Goal: Task Accomplishment & Management: Complete application form

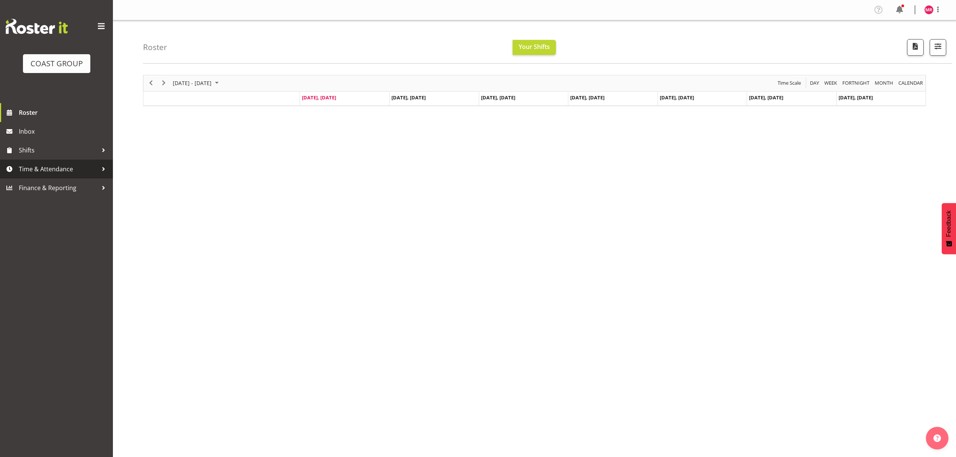
click at [36, 162] on link "Time & Attendance" at bounding box center [56, 169] width 113 height 19
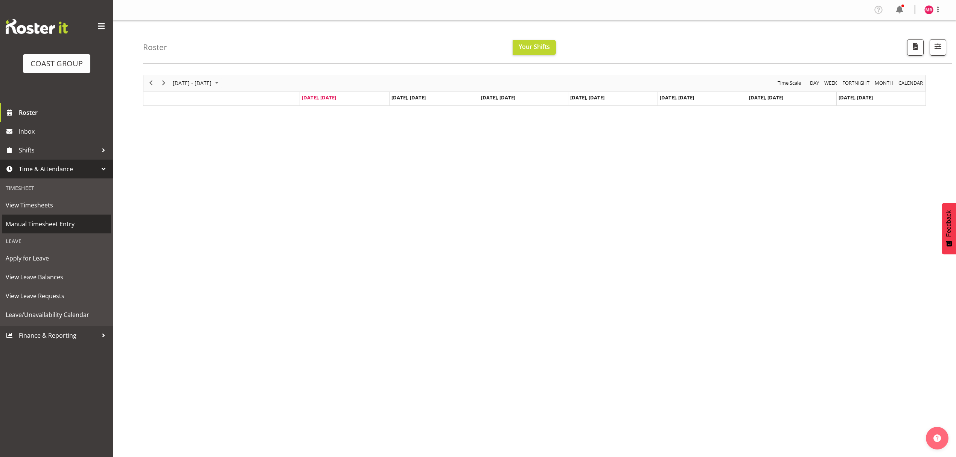
click at [53, 225] on span "Manual Timesheet Entry" at bounding box center [57, 223] width 102 height 11
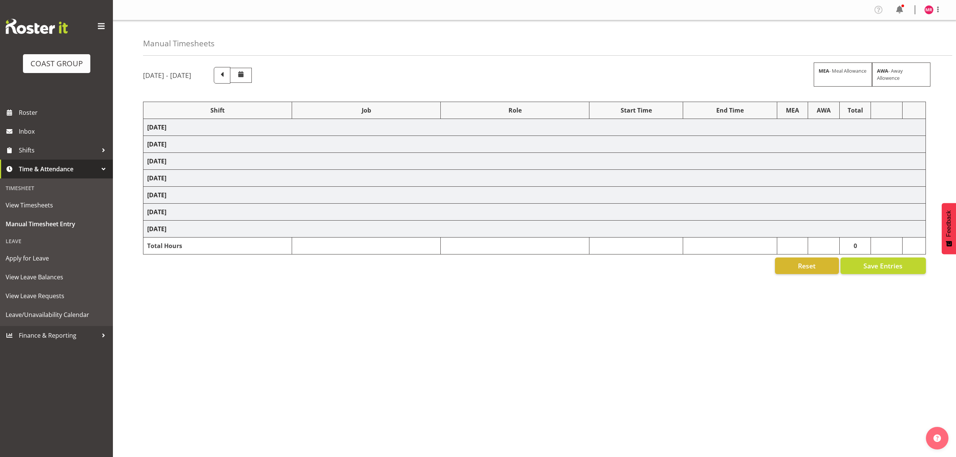
select select "1321"
select select "8690"
select select "1321"
select select "10038"
select select "1321"
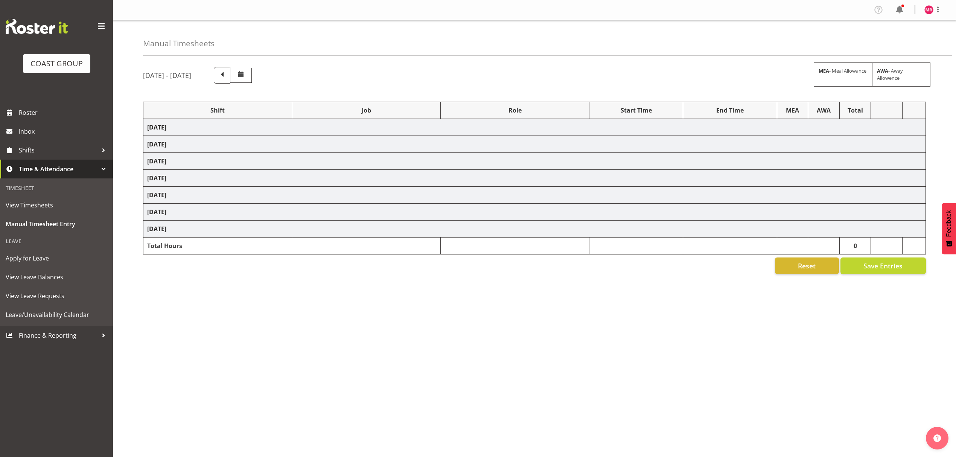
select select "8995"
select select "1321"
select select "9890"
select select "1321"
select select "8960"
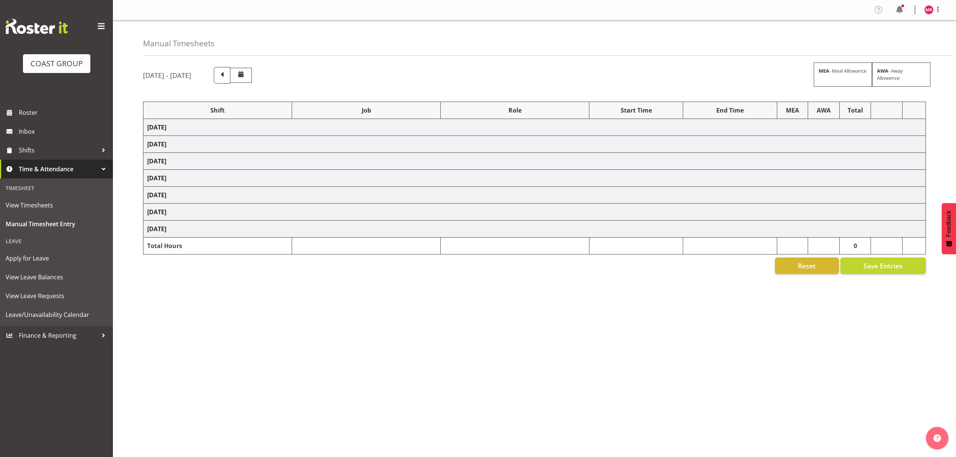
select select "1321"
select select "9452"
select select "1321"
select select "8681"
select select "1321"
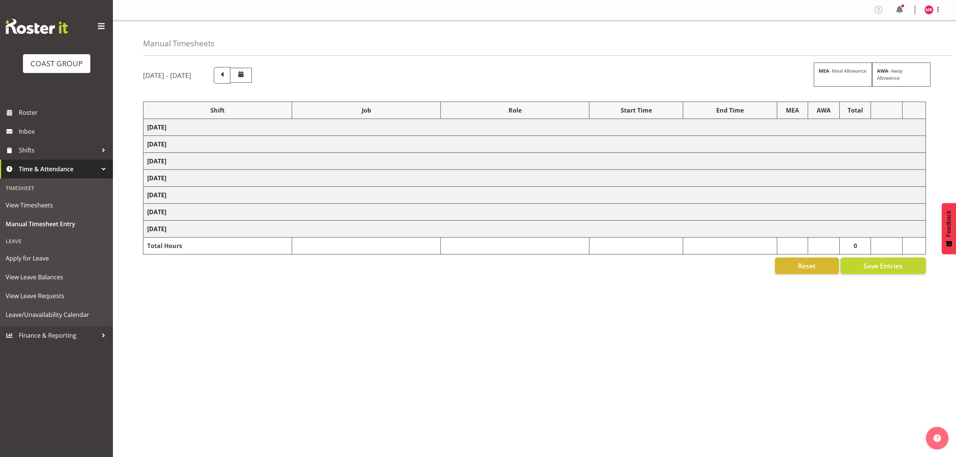
select select "10497"
select select "1321"
select select "10237"
select select "1321"
select select "10497"
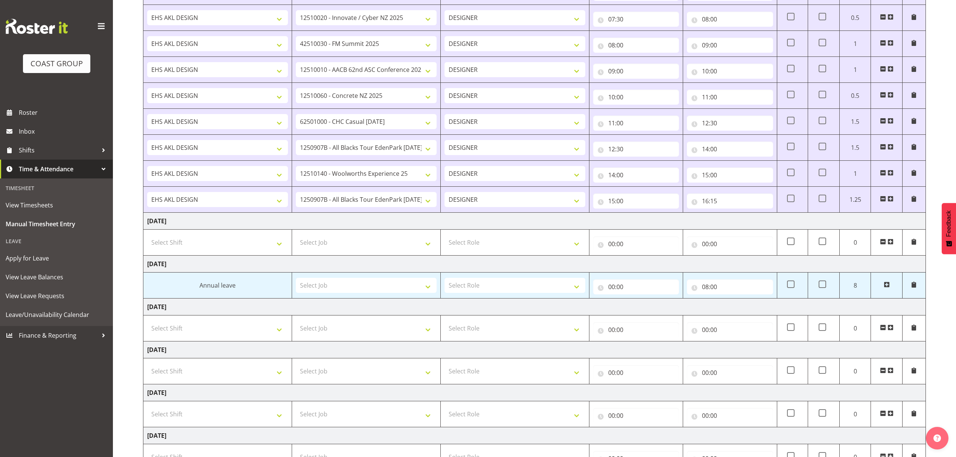
scroll to position [201, 0]
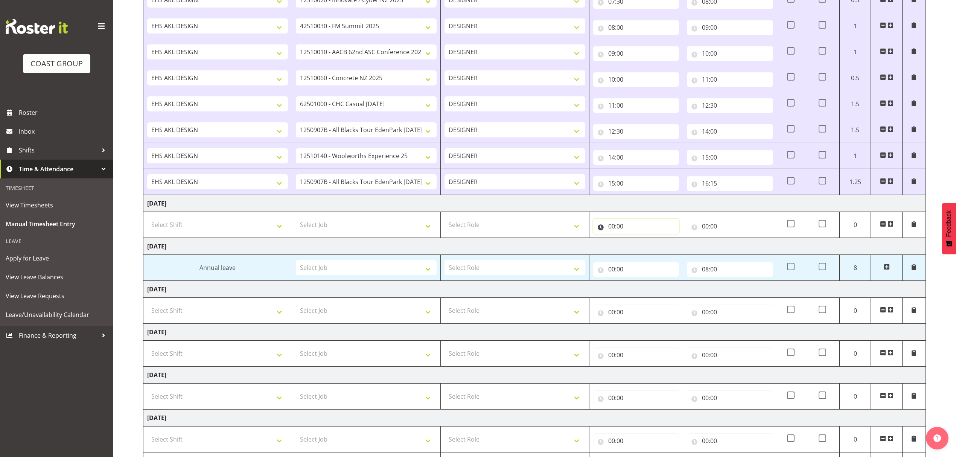
drag, startPoint x: 614, startPoint y: 233, endPoint x: 619, endPoint y: 235, distance: 6.2
click at [615, 233] on input "00:00" at bounding box center [636, 226] width 86 height 15
click at [639, 250] on select "00 01 02 03 04 05 06 07 08 09 10 11 12 13 14 15 16 17 18 19 20 21 22 23" at bounding box center [644, 245] width 17 height 15
select select "7"
click at [636, 240] on select "00 01 02 03 04 05 06 07 08 09 10 11 12 13 14 15 16 17 18 19 20 21 22 23" at bounding box center [644, 245] width 17 height 15
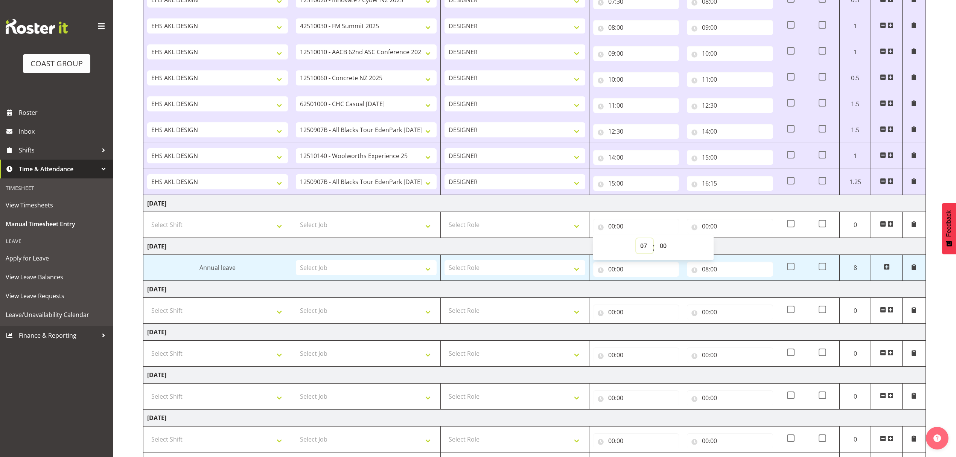
type input "07:00"
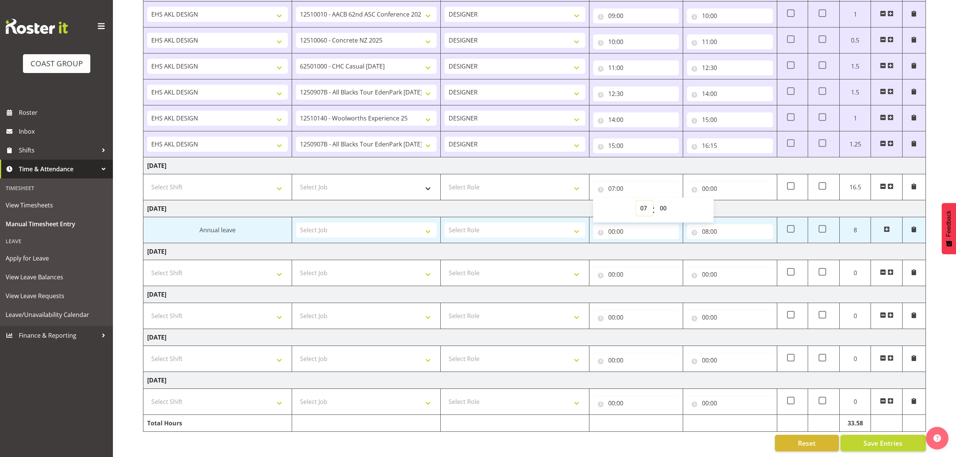
scroll to position [249, 0]
click at [357, 180] on select "Select Job 1 Carlton Events 1 [PERSON_NAME][GEOGRAPHIC_DATA] 1 [PERSON_NAME][GE…" at bounding box center [366, 187] width 141 height 15
select select "10307"
click at [296, 180] on select "Select Job 1 Carlton Events 1 [PERSON_NAME][GEOGRAPHIC_DATA] 1 [PERSON_NAME][GE…" at bounding box center [366, 187] width 141 height 15
click at [889, 183] on span at bounding box center [891, 186] width 6 height 6
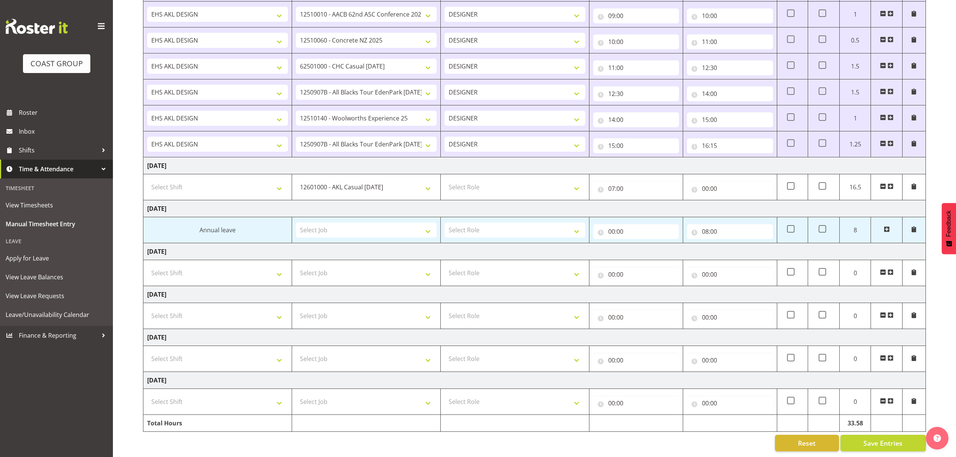
click at [889, 183] on span at bounding box center [891, 186] width 6 height 6
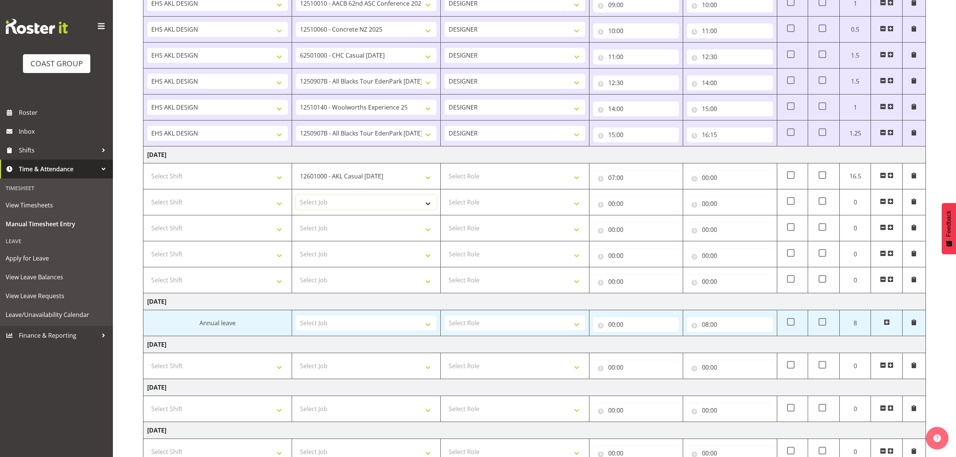
click at [339, 207] on select "Select Job 1 Carlton Events 1 [PERSON_NAME][GEOGRAPHIC_DATA] 1 [PERSON_NAME][GE…" at bounding box center [366, 202] width 141 height 15
select select "10613"
click at [296, 197] on select "Select Job 1 Carlton Events 1 [PERSON_NAME][GEOGRAPHIC_DATA] 1 [PERSON_NAME][GE…" at bounding box center [366, 202] width 141 height 15
click at [349, 228] on select "Select Job 1 Carlton Events 1 [PERSON_NAME][GEOGRAPHIC_DATA] 1 [PERSON_NAME][GE…" at bounding box center [366, 228] width 141 height 15
select select "10237"
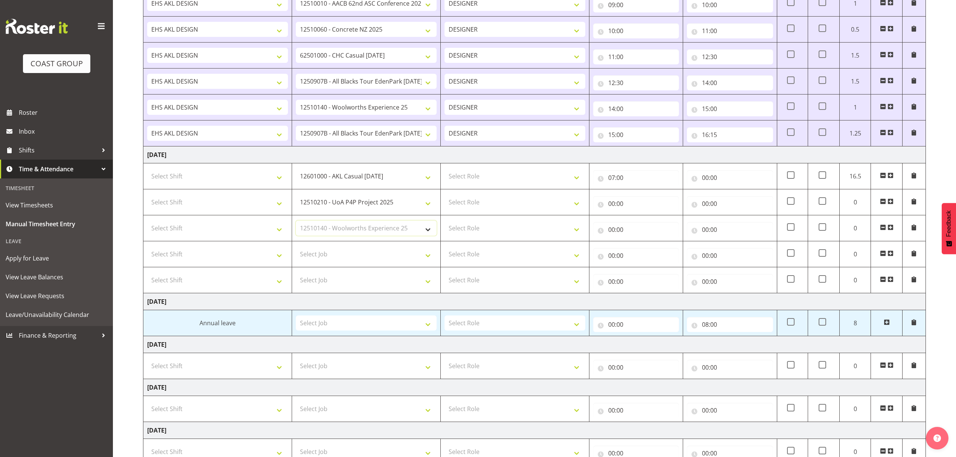
click at [296, 223] on select "Select Job 1 Carlton Events 1 [PERSON_NAME][GEOGRAPHIC_DATA] 1 [PERSON_NAME][GE…" at bounding box center [366, 228] width 141 height 15
click at [366, 261] on select "Select Job 1 Carlton Events 1 [PERSON_NAME][GEOGRAPHIC_DATA] 1 [PERSON_NAME][GE…" at bounding box center [366, 254] width 141 height 15
select select "8960"
click at [296, 249] on select "Select Job 1 Carlton Events 1 [PERSON_NAME][GEOGRAPHIC_DATA] 1 [PERSON_NAME][GE…" at bounding box center [366, 254] width 141 height 15
click at [339, 279] on select "Select Job 1 Carlton Events 1 [PERSON_NAME][GEOGRAPHIC_DATA] 1 [PERSON_NAME][GE…" at bounding box center [366, 280] width 141 height 15
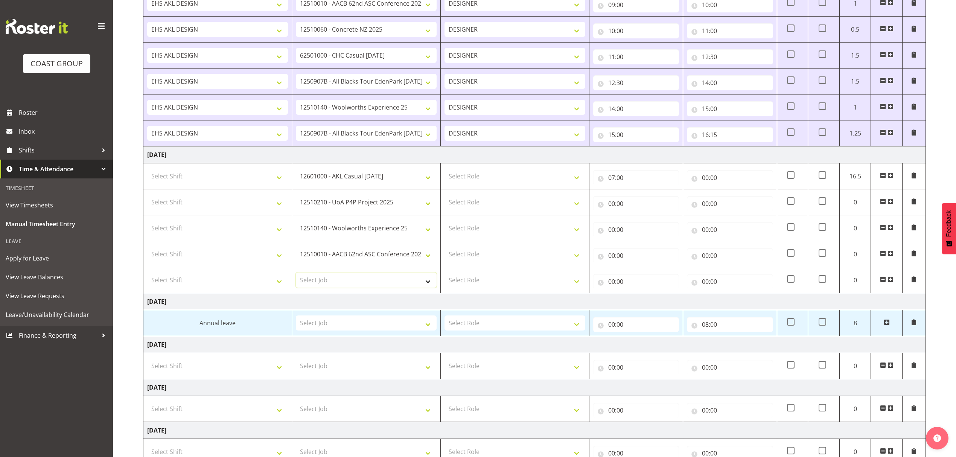
select select "10517"
click at [296, 275] on select "Select Job 1 Carlton Events 1 [PERSON_NAME][GEOGRAPHIC_DATA] 1 [PERSON_NAME][GE…" at bounding box center [366, 280] width 141 height 15
click at [891, 278] on span at bounding box center [891, 280] width 6 height 8
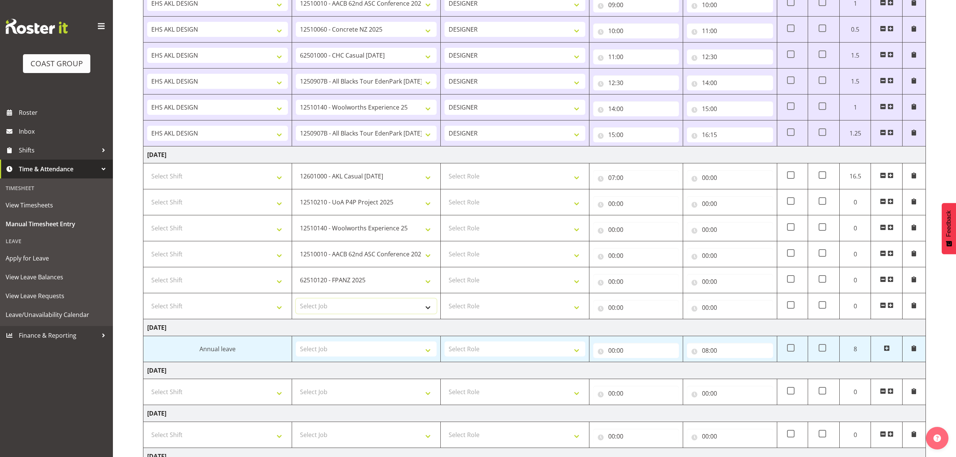
click at [344, 302] on select "Select Job 1 Carlton Events 1 [PERSON_NAME][GEOGRAPHIC_DATA] 1 [PERSON_NAME][GE…" at bounding box center [366, 306] width 141 height 15
select select "10497"
click at [296, 301] on select "Select Job 1 Carlton Events 1 [PERSON_NAME][GEOGRAPHIC_DATA] 1 [PERSON_NAME][GE…" at bounding box center [366, 306] width 141 height 15
click at [892, 305] on span at bounding box center [891, 305] width 6 height 6
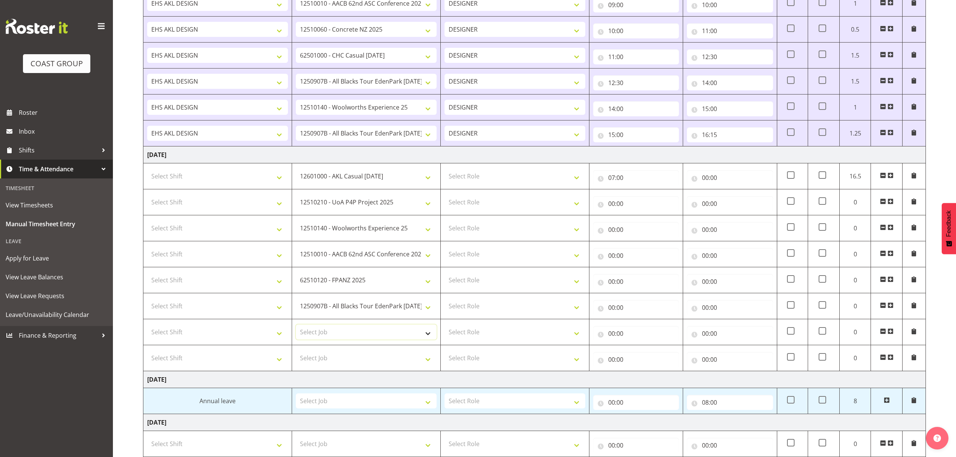
click at [371, 336] on select "Select Job 1 Carlton Events 1 [PERSON_NAME][GEOGRAPHIC_DATA] 1 [PERSON_NAME][GE…" at bounding box center [366, 332] width 141 height 15
select select "9235"
click at [296, 327] on select "Select Job 1 Carlton Events 1 [PERSON_NAME][GEOGRAPHIC_DATA] 1 [PERSON_NAME][GE…" at bounding box center [366, 332] width 141 height 15
click at [350, 355] on select "Select Job 1 Carlton Events 1 [PERSON_NAME][GEOGRAPHIC_DATA] 1 [PERSON_NAME][GE…" at bounding box center [366, 358] width 141 height 15
select select "9253"
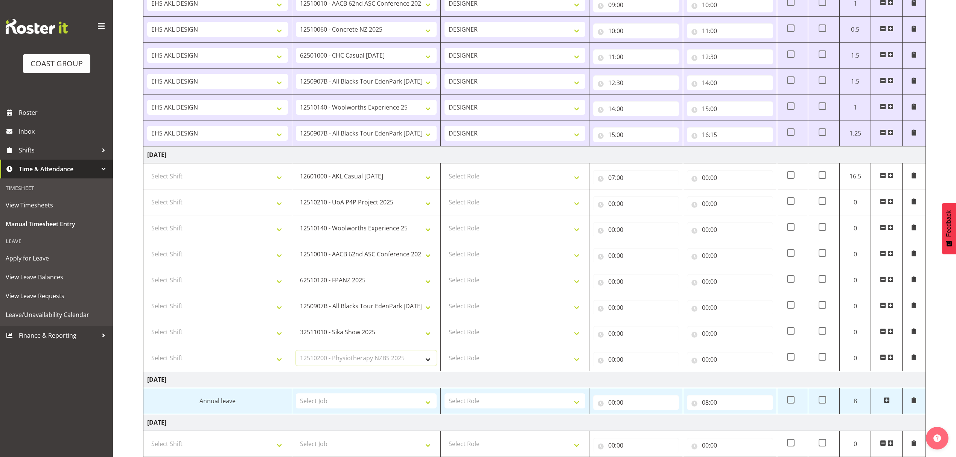
click at [296, 353] on select "Select Job 1 Carlton Events 1 [PERSON_NAME][GEOGRAPHIC_DATA] 1 [PERSON_NAME][GE…" at bounding box center [366, 358] width 141 height 15
drag, startPoint x: 488, startPoint y: 175, endPoint x: 488, endPoint y: 180, distance: 4.1
click at [488, 177] on select "Select Role DESIGNER" at bounding box center [515, 176] width 141 height 15
select select "215"
click at [445, 171] on select "Select Role DESIGNER" at bounding box center [515, 176] width 141 height 15
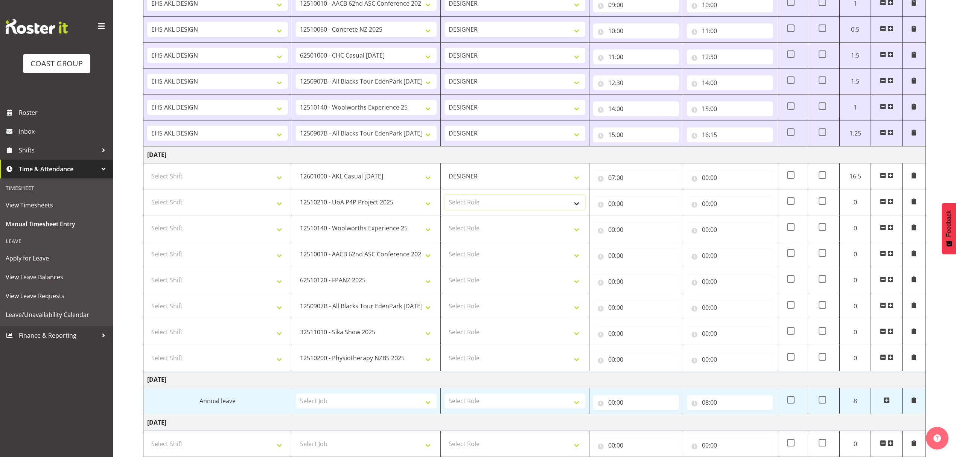
click at [483, 200] on select "Select Role DESIGNER" at bounding box center [515, 202] width 141 height 15
select select "215"
click at [445, 197] on select "Select Role DESIGNER" at bounding box center [515, 202] width 141 height 15
click at [484, 219] on td "Select Role DESIGNER" at bounding box center [515, 228] width 149 height 26
click at [479, 227] on select "Select Role DESIGNER" at bounding box center [515, 228] width 141 height 15
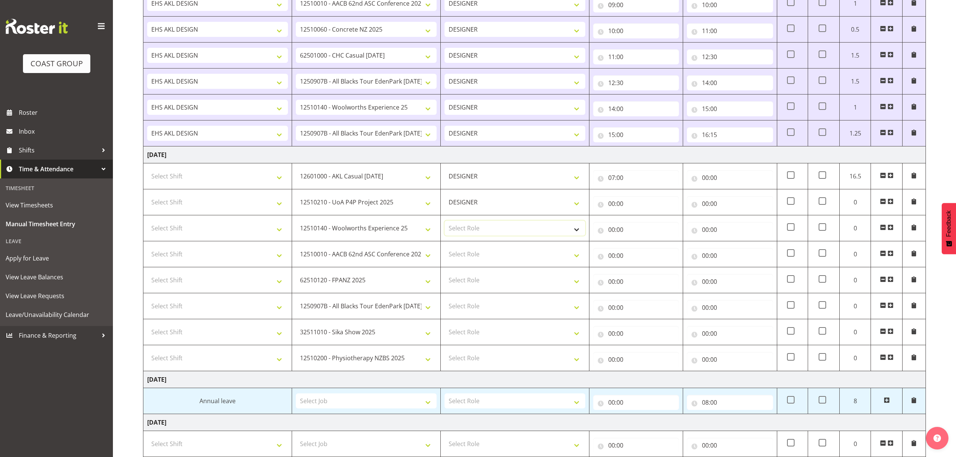
click at [477, 236] on select "Select Role DESIGNER" at bounding box center [515, 228] width 141 height 15
click at [475, 252] on select "Select Role DESIGNER" at bounding box center [515, 254] width 141 height 15
select select "215"
click at [445, 249] on select "Select Role DESIGNER" at bounding box center [515, 254] width 141 height 15
drag, startPoint x: 473, startPoint y: 233, endPoint x: 473, endPoint y: 237, distance: 3.8
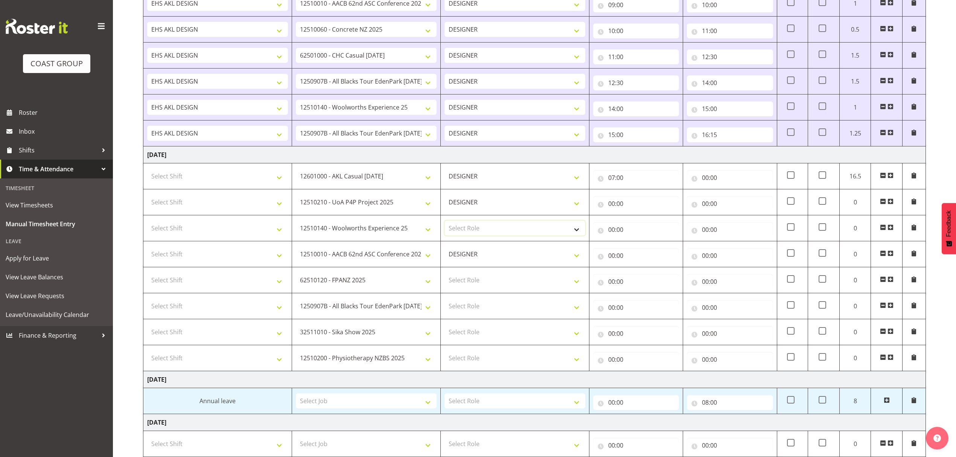
click at [473, 234] on select "Select Role DESIGNER" at bounding box center [515, 228] width 141 height 15
select select "215"
click at [445, 223] on select "Select Role DESIGNER" at bounding box center [515, 228] width 141 height 15
click at [461, 293] on td "Select Role DESIGNER" at bounding box center [515, 280] width 149 height 26
click at [466, 286] on select "Select Role DESIGNER" at bounding box center [515, 280] width 141 height 15
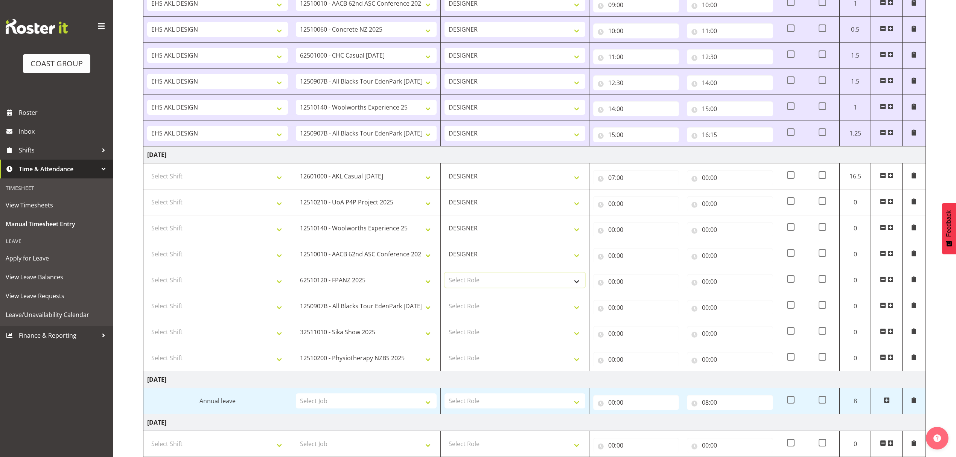
select select "215"
click at [445, 275] on select "Select Role DESIGNER" at bounding box center [515, 280] width 141 height 15
click at [466, 311] on select "Select Role DESIGNER" at bounding box center [515, 306] width 141 height 15
select select "215"
click at [445, 301] on select "Select Role DESIGNER" at bounding box center [515, 306] width 141 height 15
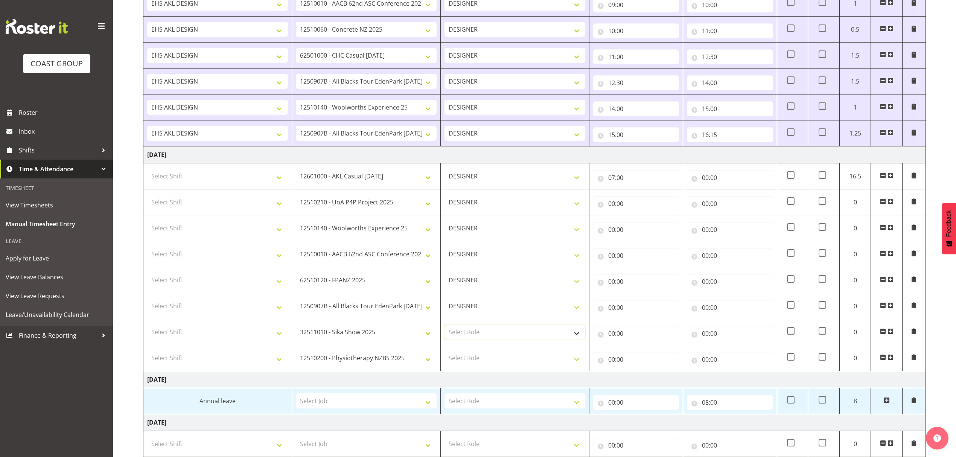
click at [468, 331] on select "Select Role DESIGNER" at bounding box center [515, 332] width 141 height 15
click at [466, 340] on select "Select Role DESIGNER" at bounding box center [515, 332] width 141 height 15
click at [464, 345] on td "Select Role DESIGNER" at bounding box center [515, 332] width 149 height 26
click at [462, 356] on select "Select Role DESIGNER" at bounding box center [515, 358] width 141 height 15
select select "215"
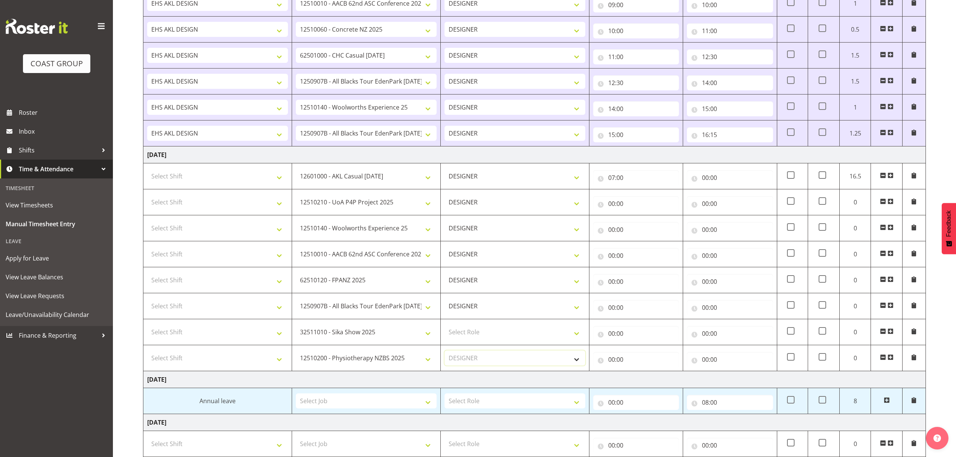
click at [445, 353] on select "Select Role DESIGNER" at bounding box center [515, 358] width 141 height 15
click at [464, 340] on select "Select Role DESIGNER" at bounding box center [515, 332] width 141 height 15
select select "215"
click at [445, 327] on select "Select Role DESIGNER" at bounding box center [515, 332] width 141 height 15
click at [212, 182] on select "Select Shift D+B @ [PERSON_NAME] D+B Build D+B Build NZACA D+B Build Tech Day […" at bounding box center [217, 176] width 141 height 15
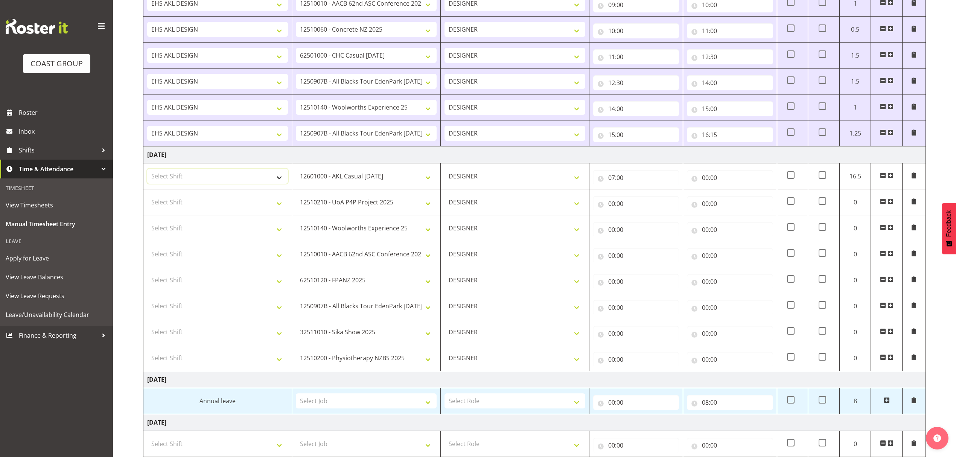
select select "1321"
drag, startPoint x: 212, startPoint y: 182, endPoint x: 207, endPoint y: 196, distance: 14.4
click at [212, 182] on select "Select Shift D+B @ [PERSON_NAME] D+B Build D+B Build NZACA D+B Build Tech Day […" at bounding box center [217, 176] width 141 height 15
click at [203, 207] on select "Select Shift D+B @ [PERSON_NAME] D+B Build D+B Build NZACA D+B Build Tech Day […" at bounding box center [217, 202] width 141 height 15
select select "1321"
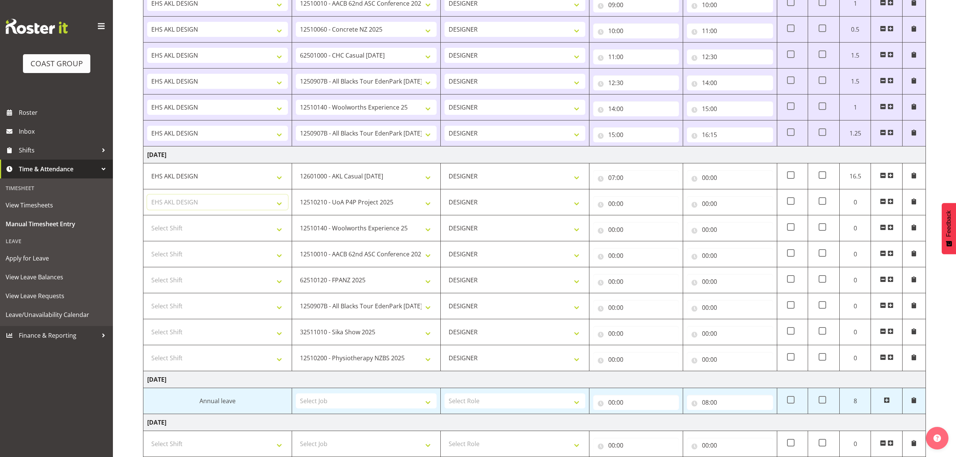
drag, startPoint x: 203, startPoint y: 207, endPoint x: 197, endPoint y: 221, distance: 15.9
click at [203, 207] on select "Select Shift D+B @ [PERSON_NAME] D+B Build D+B Build NZACA D+B Build Tech Day […" at bounding box center [217, 202] width 141 height 15
click at [196, 226] on select "Select Shift D+B @ [PERSON_NAME] D+B Build D+B Build NZACA D+B Build Tech Day […" at bounding box center [217, 228] width 141 height 15
select select "1321"
drag, startPoint x: 196, startPoint y: 226, endPoint x: 187, endPoint y: 258, distance: 33.0
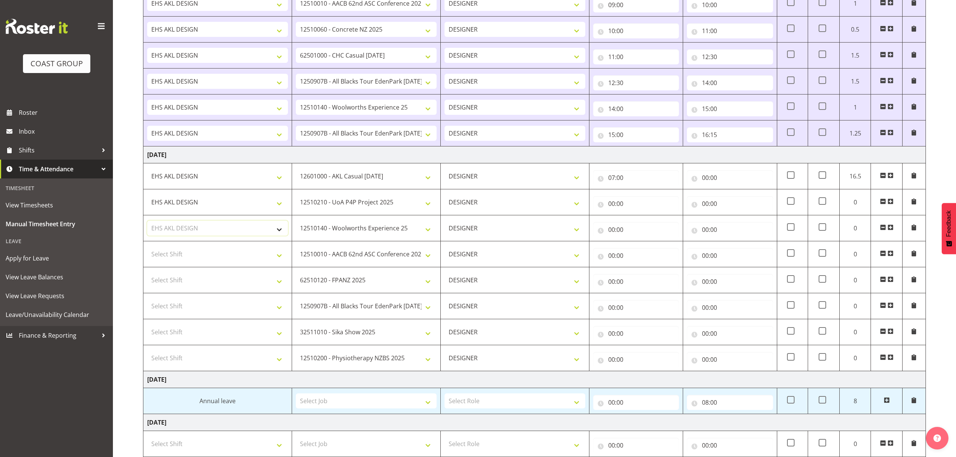
click at [196, 226] on select "Select Shift D+B @ [PERSON_NAME] D+B Build D+B Build NZACA D+B Build Tech Day […" at bounding box center [217, 228] width 141 height 15
click at [187, 261] on select "Select Shift D+B @ [PERSON_NAME] D+B Build D+B Build NZACA D+B Build Tech Day […" at bounding box center [217, 254] width 141 height 15
select select "1321"
drag, startPoint x: 187, startPoint y: 261, endPoint x: 184, endPoint y: 287, distance: 25.8
click at [187, 261] on select "Select Shift D+B @ [PERSON_NAME] D+B Build D+B Build NZACA D+B Build Tech Day […" at bounding box center [217, 254] width 141 height 15
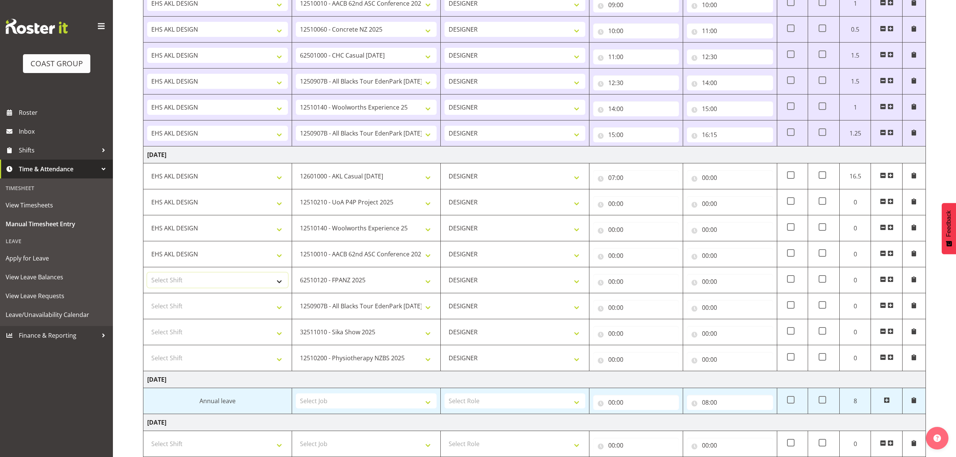
click at [184, 287] on select "Select Shift D+B @ [PERSON_NAME] D+B Build D+B Build NZACA D+B Build Tech Day […" at bounding box center [217, 280] width 141 height 15
select select "1321"
click at [184, 288] on select "Select Shift D+B @ [PERSON_NAME] D+B Build D+B Build NZACA D+B Build Tech Day […" at bounding box center [217, 280] width 141 height 15
click at [178, 305] on select "Select Shift D+B @ [PERSON_NAME] D+B Build D+B Build NZACA D+B Build Tech Day […" at bounding box center [217, 306] width 141 height 15
select select "1321"
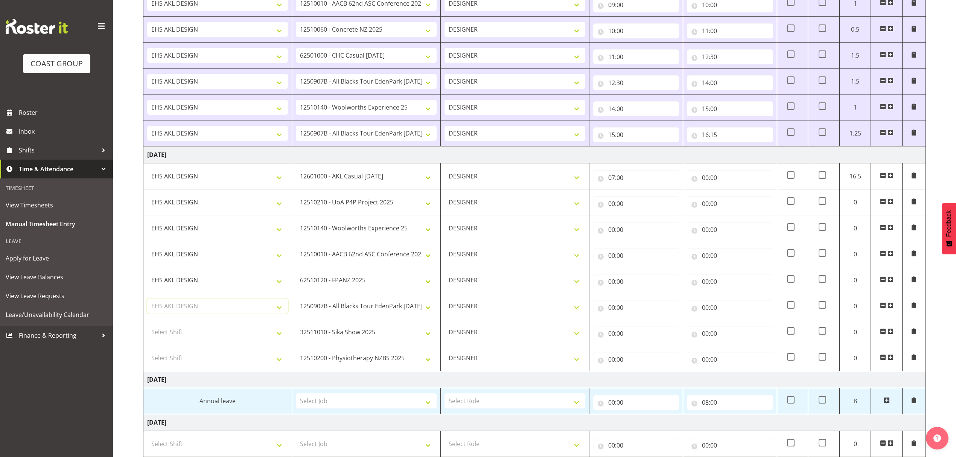
drag, startPoint x: 178, startPoint y: 306, endPoint x: 178, endPoint y: 319, distance: 12.8
click at [178, 306] on select "Select Shift D+B @ [PERSON_NAME] D+B Build D+B Build NZACA D+B Build Tech Day […" at bounding box center [217, 306] width 141 height 15
click at [178, 324] on td "Select Shift D+B @ [PERSON_NAME] D+B Build D+B Build NZACA D+B Build Tech Day […" at bounding box center [217, 332] width 149 height 26
click at [178, 328] on select "Select Shift D+B @ [PERSON_NAME] D+B Build D+B Build NZACA D+B Build Tech Day […" at bounding box center [217, 332] width 141 height 15
select select "1321"
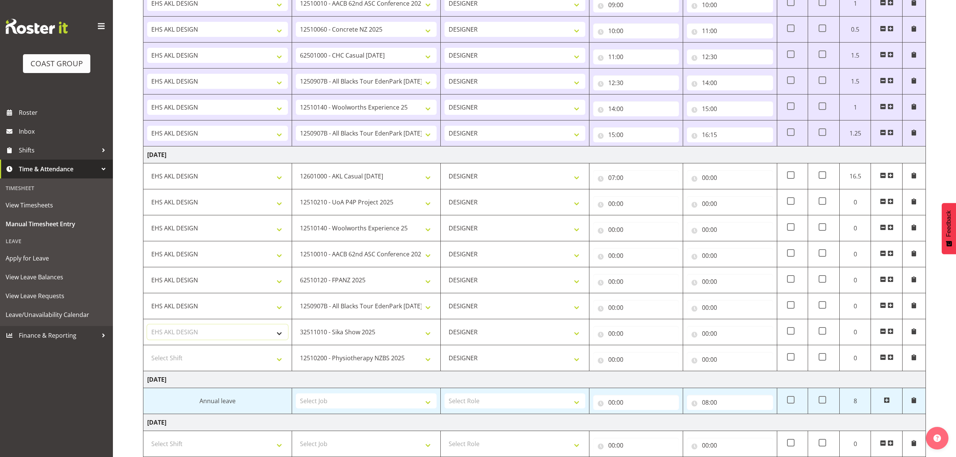
drag, startPoint x: 178, startPoint y: 331, endPoint x: 174, endPoint y: 359, distance: 27.7
click at [178, 331] on select "Select Shift D+B @ [PERSON_NAME] D+B Build D+B Build NZACA D+B Build Tech Day […" at bounding box center [217, 332] width 141 height 15
click at [174, 360] on select "Select Shift D+B @ [PERSON_NAME] D+B Build D+B Build NZACA D+B Build Tech Day […" at bounding box center [217, 358] width 141 height 15
select select "1321"
drag, startPoint x: 174, startPoint y: 360, endPoint x: 252, endPoint y: 326, distance: 85.1
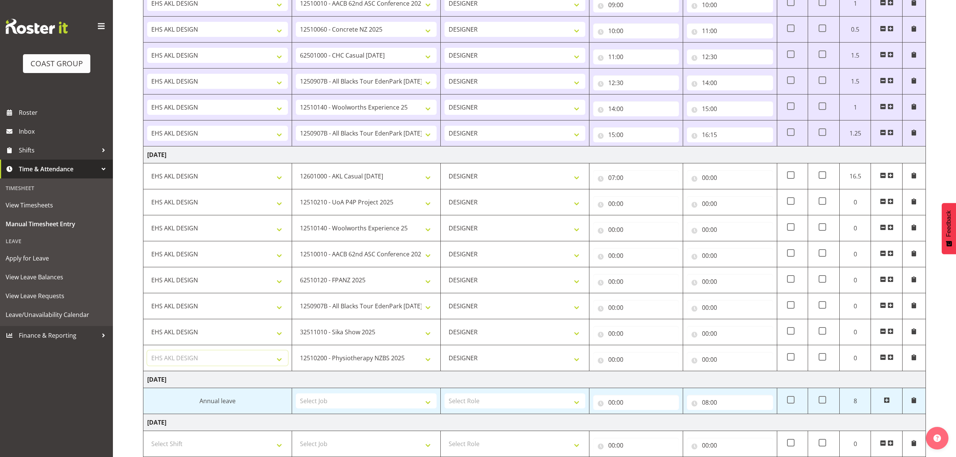
click at [174, 360] on select "Select Shift D+B @ [PERSON_NAME] D+B Build D+B Build NZACA D+B Build Tech Day […" at bounding box center [217, 358] width 141 height 15
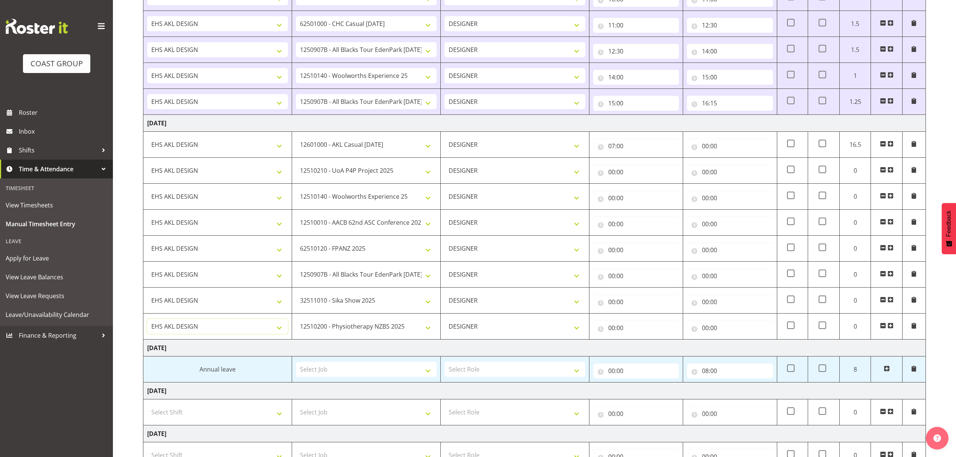
scroll to position [350, 0]
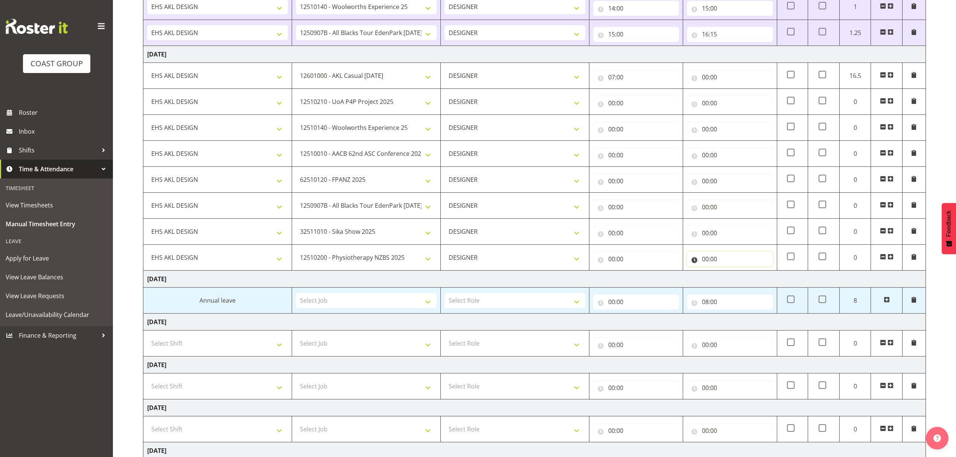
click at [727, 258] on input "00:00" at bounding box center [730, 259] width 86 height 15
click at [736, 279] on select "00 01 02 03 04 05 06 07 08 09 10 11 12 13 14 15 16 17 18 19 20 21 22 23" at bounding box center [738, 278] width 17 height 15
select select "16"
click at [730, 274] on select "00 01 02 03 04 05 06 07 08 09 10 11 12 13 14 15 16 17 18 19 20 21 22 23" at bounding box center [738, 278] width 17 height 15
type input "16:00"
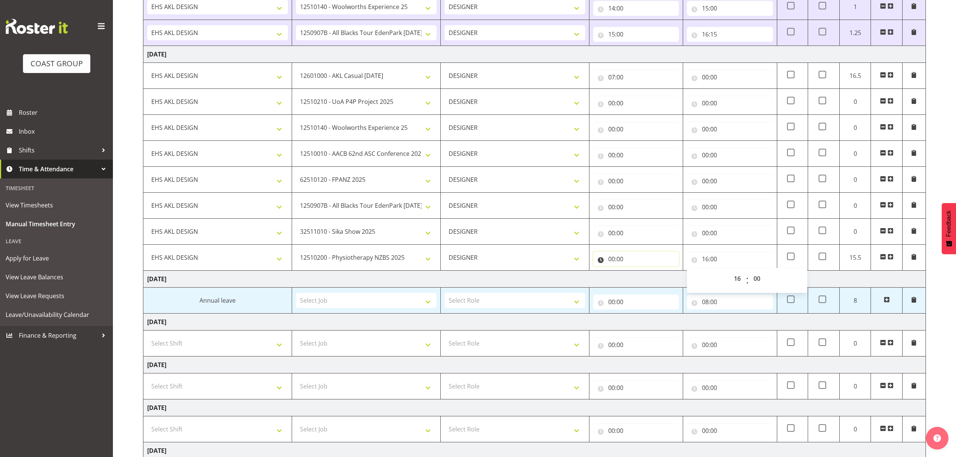
click at [622, 267] on input "00:00" at bounding box center [636, 259] width 86 height 15
click at [642, 278] on select "00 01 02 03 04 05 06 07 08 09 10 11 12 13 14 15 16 17 18 19 20 21 22 23" at bounding box center [644, 278] width 17 height 15
select select "15"
click at [636, 274] on select "00 01 02 03 04 05 06 07 08 09 10 11 12 13 14 15 16 17 18 19 20 21 22 23" at bounding box center [644, 278] width 17 height 15
type input "15:00"
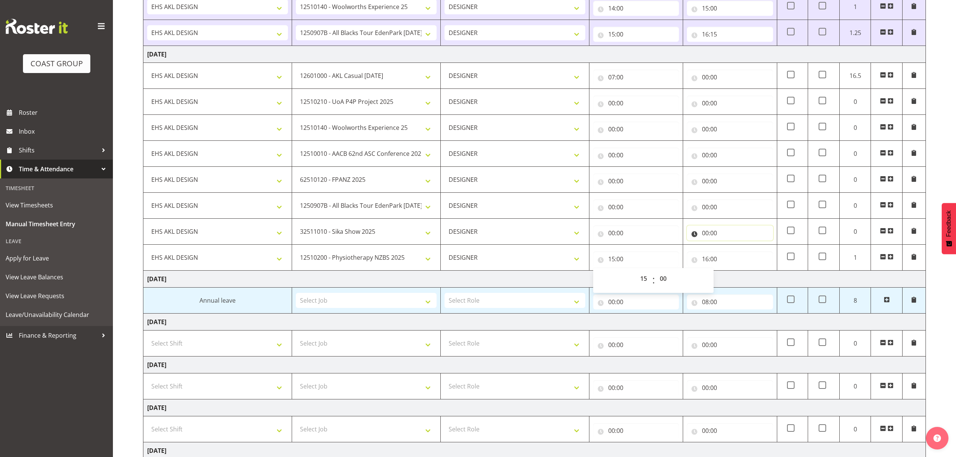
click at [720, 237] on input "00:00" at bounding box center [730, 233] width 86 height 15
drag, startPoint x: 736, startPoint y: 257, endPoint x: 737, endPoint y: 249, distance: 7.6
click at [737, 257] on select "00 01 02 03 04 05 06 07 08 09 10 11 12 13 14 15 16 17 18 19 20 21 22 23" at bounding box center [738, 252] width 17 height 15
select select "15"
click at [730, 248] on select "00 01 02 03 04 05 06 07 08 09 10 11 12 13 14 15 16 17 18 19 20 21 22 23" at bounding box center [738, 252] width 17 height 15
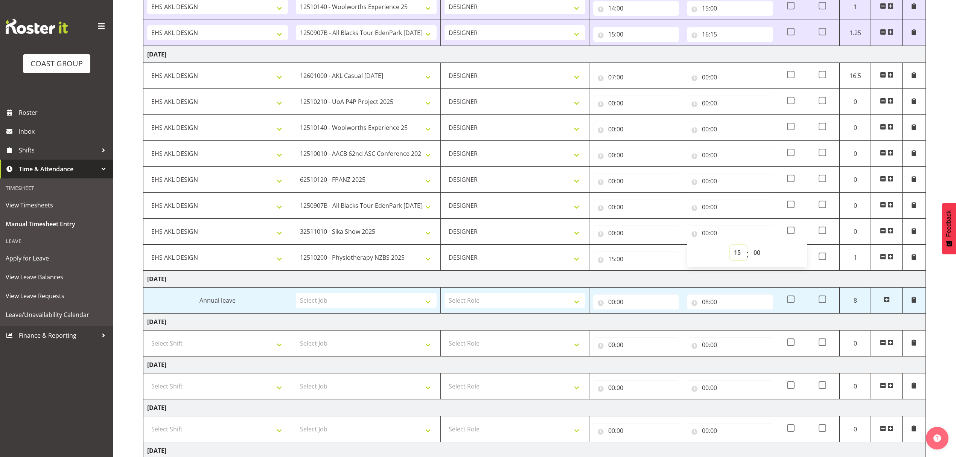
type input "15:00"
click at [642, 234] on input "00:00" at bounding box center [636, 233] width 86 height 15
click at [647, 257] on select "00 01 02 03 04 05 06 07 08 09 10 11 12 13 14 15 16 17 18 19 20 21 22 23" at bounding box center [644, 252] width 17 height 15
select select "14"
click at [636, 248] on select "00 01 02 03 04 05 06 07 08 09 10 11 12 13 14 15 16 17 18 19 20 21 22 23" at bounding box center [644, 252] width 17 height 15
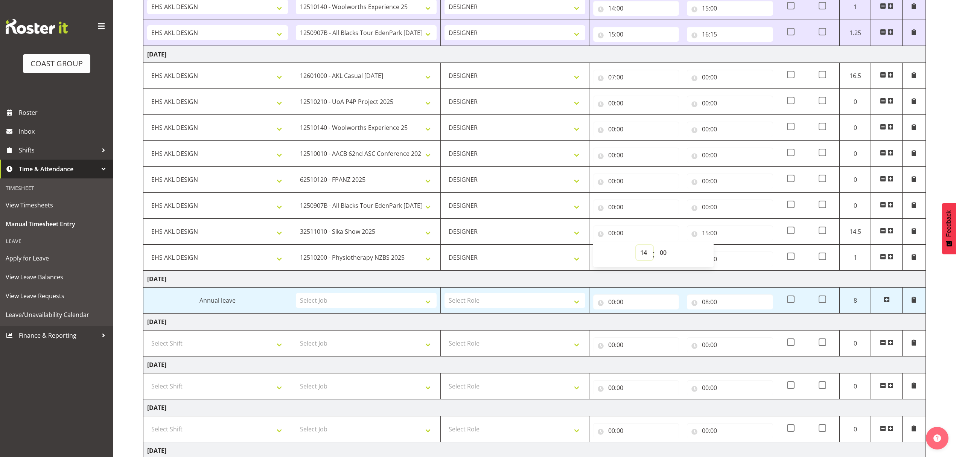
type input "14:00"
click at [714, 215] on input "00:00" at bounding box center [730, 207] width 86 height 15
click at [737, 226] on select "00 01 02 03 04 05 06 07 08 09 10 11 12 13 14 15 16 17 18 19 20 21 22 23" at bounding box center [738, 226] width 17 height 15
select select "14"
click at [730, 222] on select "00 01 02 03 04 05 06 07 08 09 10 11 12 13 14 15 16 17 18 19 20 21 22 23" at bounding box center [738, 226] width 17 height 15
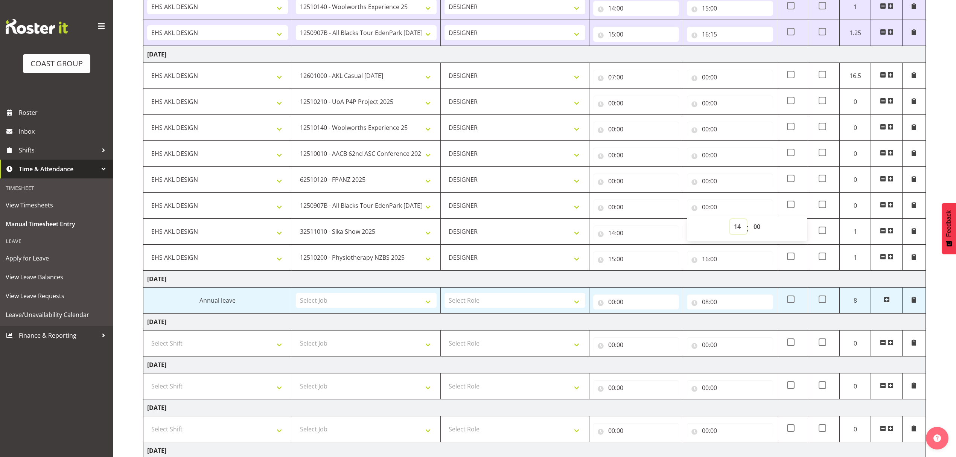
type input "14:00"
drag, startPoint x: 657, startPoint y: 205, endPoint x: 674, endPoint y: 218, distance: 21.0
click at [657, 205] on input "00:00" at bounding box center [636, 207] width 86 height 15
click at [645, 224] on select "00 01 02 03 04 05 06 07 08 09 10 11 12 13 14 15 16 17 18 19 20 21 22 23" at bounding box center [644, 226] width 17 height 15
select select "13"
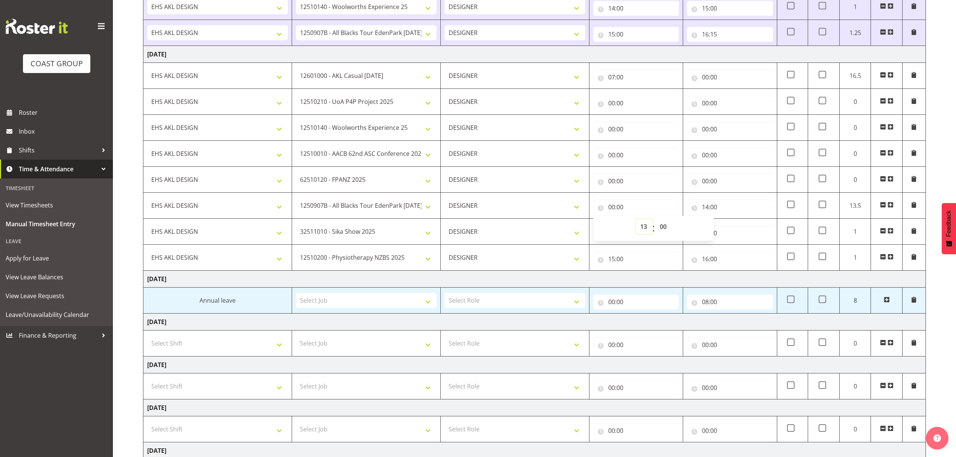
click at [636, 222] on select "00 01 02 03 04 05 06 07 08 09 10 11 12 13 14 15 16 17 18 19 20 21 22 23" at bounding box center [644, 226] width 17 height 15
type input "13:00"
click at [721, 184] on input "00:00" at bounding box center [730, 181] width 86 height 15
click at [731, 201] on select "00 01 02 03 04 05 06 07 08 09 10 11 12 13 14 15 16 17 18 19 20 21 22 23" at bounding box center [738, 200] width 17 height 15
select select "13"
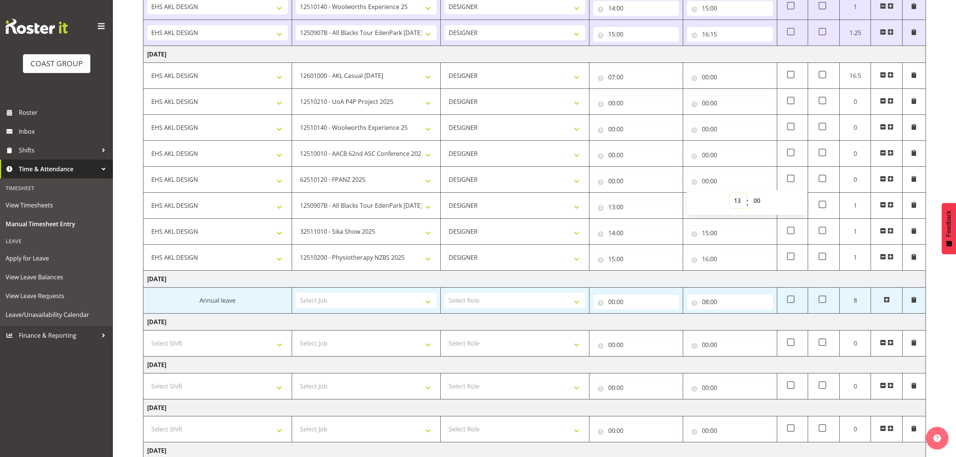
click at [730, 196] on select "00 01 02 03 04 05 06 07 08 09 10 11 12 13 14 15 16 17 18 19 20 21 22 23" at bounding box center [738, 200] width 17 height 15
type input "13:00"
click at [641, 185] on input "00:00" at bounding box center [636, 181] width 86 height 15
click at [642, 203] on select "00 01 02 03 04 05 06 07 08 09 10 11 12 13 14 15 16 17 18 19 20 21 22 23" at bounding box center [644, 200] width 17 height 15
select select "12"
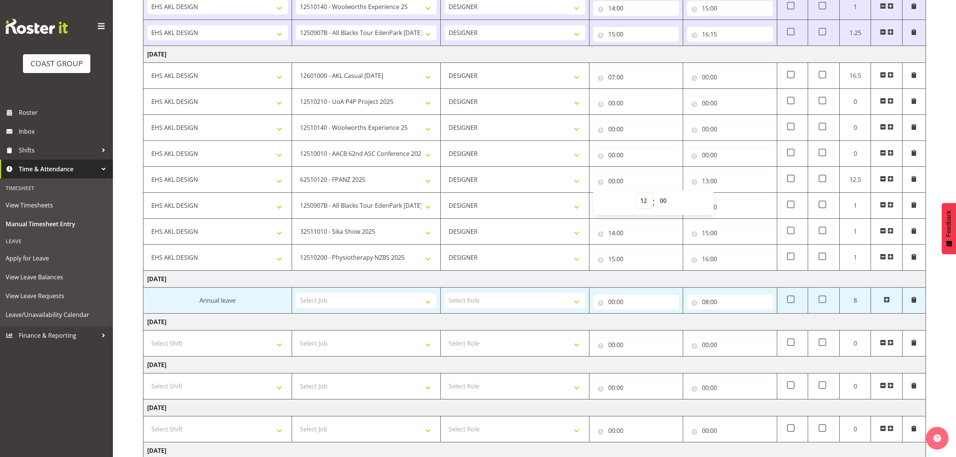
click at [636, 196] on select "00 01 02 03 04 05 06 07 08 09 10 11 12 13 14 15 16 17 18 19 20 21 22 23" at bounding box center [644, 200] width 17 height 15
type input "12:00"
click at [723, 162] on input "00:00" at bounding box center [730, 155] width 86 height 15
click at [733, 177] on select "00 01 02 03 04 05 06 07 08 09 10 11 12 13 14 15 16 17 18 19 20 21 22 23" at bounding box center [738, 174] width 17 height 15
select select "12"
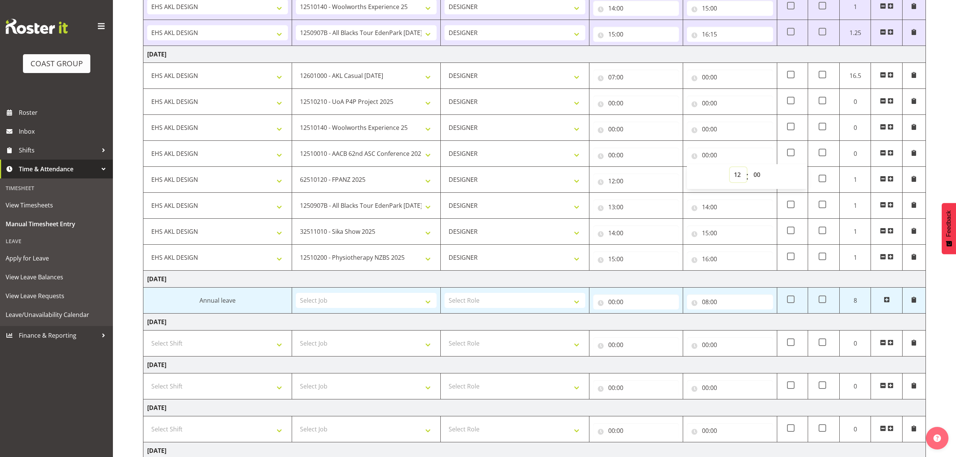
click at [730, 169] on select "00 01 02 03 04 05 06 07 08 09 10 11 12 13 14 15 16 17 18 19 20 21 22 23" at bounding box center [738, 174] width 17 height 15
type input "12:00"
click at [656, 159] on input "00:00" at bounding box center [636, 155] width 86 height 15
click at [642, 174] on select "00 01 02 03 04 05 06 07 08 09 10 11 12 13 14 15 16 17 18 19 20 21 22 23" at bounding box center [644, 174] width 17 height 15
select select "11"
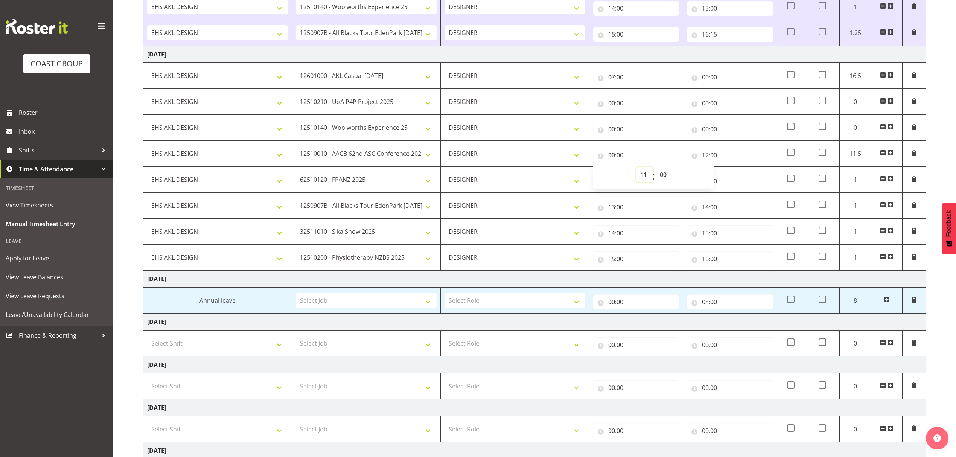
click at [636, 169] on select "00 01 02 03 04 05 06 07 08 09 10 11 12 13 14 15 16 17 18 19 20 21 22 23" at bounding box center [644, 174] width 17 height 15
type input "11:00"
click at [708, 131] on input "00:00" at bounding box center [730, 129] width 86 height 15
click at [740, 151] on select "00 01 02 03 04 05 06 07 08 09 10 11 12 13 14 15 16 17 18 19 20 21 22 23" at bounding box center [738, 148] width 17 height 15
select select "11"
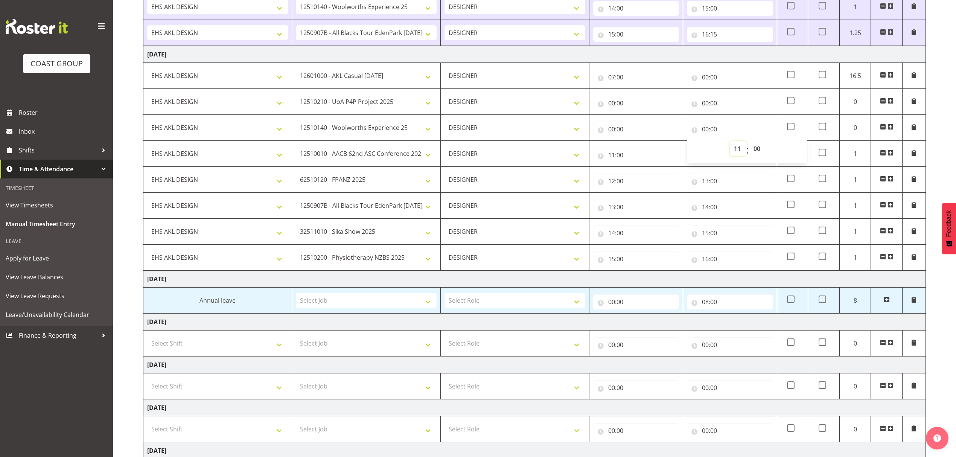
click at [730, 143] on select "00 01 02 03 04 05 06 07 08 09 10 11 12 13 14 15 16 17 18 19 20 21 22 23" at bounding box center [738, 148] width 17 height 15
type input "11:00"
click at [643, 134] on input "00:00" at bounding box center [636, 129] width 86 height 15
click at [642, 146] on select "00 01 02 03 04 05 06 07 08 09 10 11 12 13 14 15 16 17 18 19 20 21 22 23" at bounding box center [644, 148] width 17 height 15
select select "10"
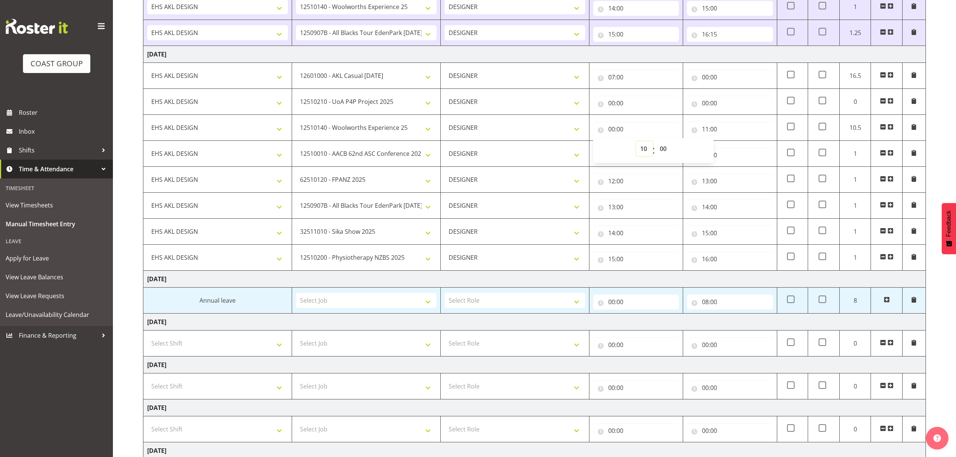
click at [636, 143] on select "00 01 02 03 04 05 06 07 08 09 10 11 12 13 14 15 16 17 18 19 20 21 22 23" at bounding box center [644, 148] width 17 height 15
type input "10:00"
click at [714, 107] on input "00:00" at bounding box center [730, 103] width 86 height 15
click at [739, 118] on select "00 01 02 03 04 05 06 07 08 09 10 11 12 13 14 15 16 17 18 19 20 21 22 23" at bounding box center [738, 122] width 17 height 15
select select "10"
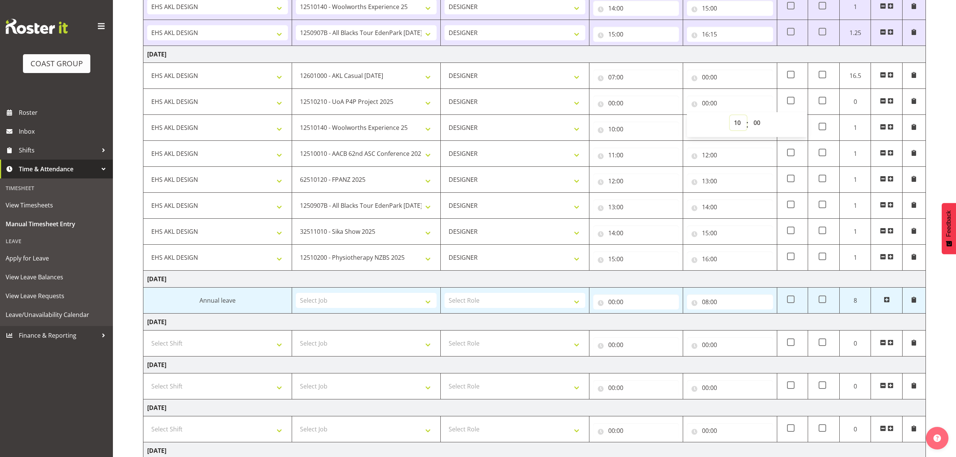
click at [730, 117] on select "00 01 02 03 04 05 06 07 08 09 10 11 12 13 14 15 16 17 18 19 20 21 22 23" at bounding box center [738, 122] width 17 height 15
type input "10:00"
click at [638, 110] on input "00:00" at bounding box center [636, 103] width 86 height 15
click at [642, 125] on select "00 01 02 03 04 05 06 07 08 09 10 11 12 13 14 15 16 17 18 19 20 21 22 23" at bounding box center [644, 122] width 17 height 15
select select "9"
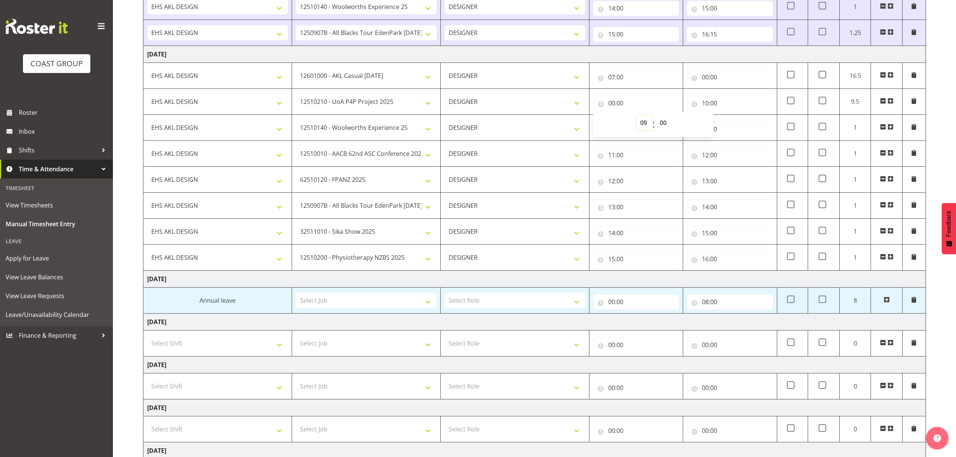
click at [636, 117] on select "00 01 02 03 04 05 06 07 08 09 10 11 12 13 14 15 16 17 18 19 20 21 22 23" at bounding box center [644, 122] width 17 height 15
type input "09:00"
click at [718, 82] on input "00:00" at bounding box center [730, 77] width 86 height 15
drag, startPoint x: 733, startPoint y: 97, endPoint x: 735, endPoint y: 104, distance: 7.4
click at [734, 98] on select "00 01 02 03 04 05 06 07 08 09 10 11 12 13 14 15 16 17 18 19 20 21 22 23" at bounding box center [738, 96] width 17 height 15
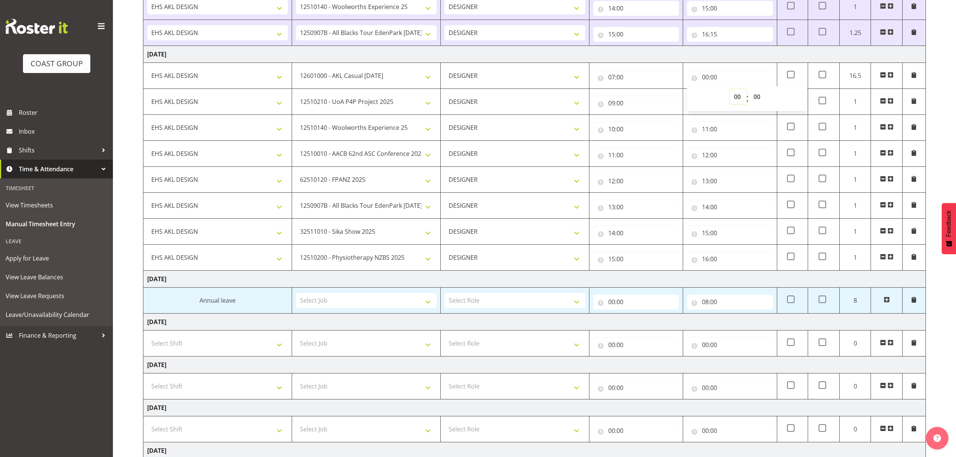
select select "9"
click at [730, 91] on select "00 01 02 03 04 05 06 07 08 09 10 11 12 13 14 15 16 17 18 19 20 21 22 23" at bounding box center [738, 96] width 17 height 15
type input "09:00"
click at [780, 278] on td "[DATE]" at bounding box center [534, 279] width 783 height 17
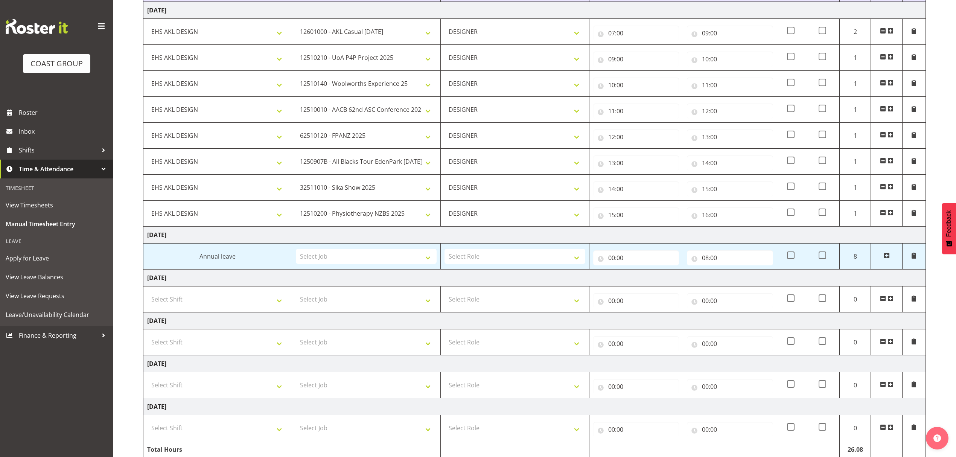
scroll to position [432, 0]
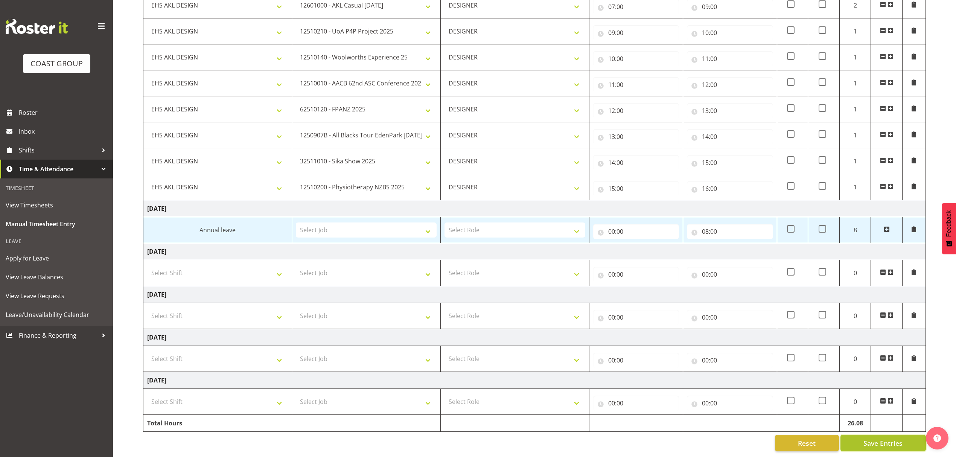
click at [869, 438] on span "Save Entries" at bounding box center [883, 443] width 39 height 10
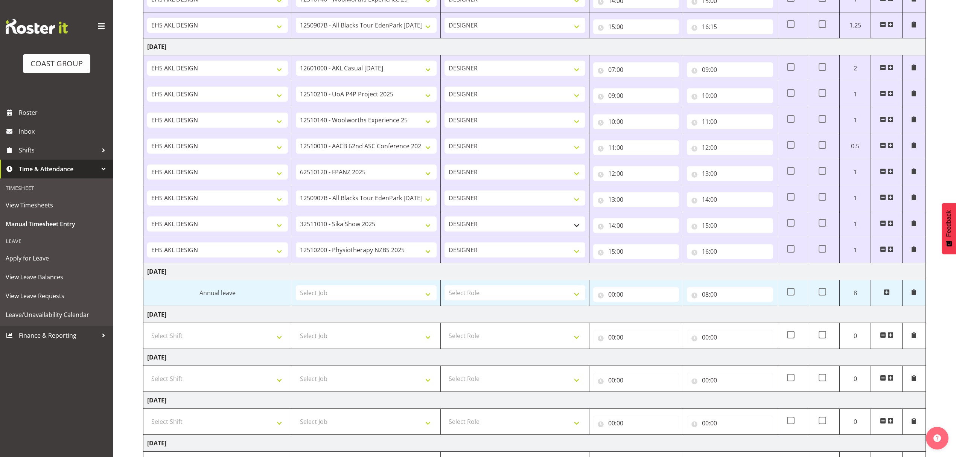
scroll to position [382, 0]
